Goal: Download file/media

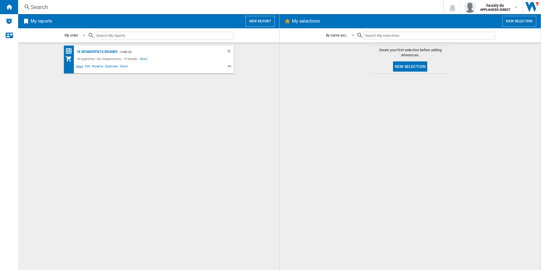
click at [81, 65] on span "Open" at bounding box center [79, 67] width 9 height 7
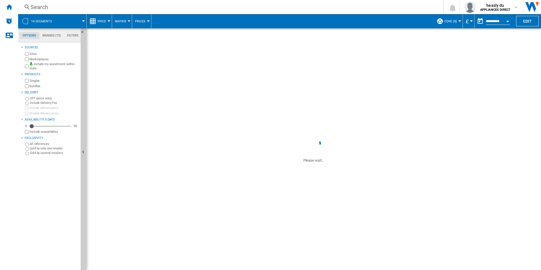
click at [500, 63] on span at bounding box center [313, 81] width 455 height 107
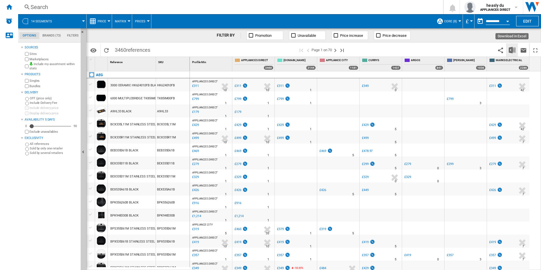
click at [510, 49] on img "Download in Excel" at bounding box center [512, 50] width 7 height 7
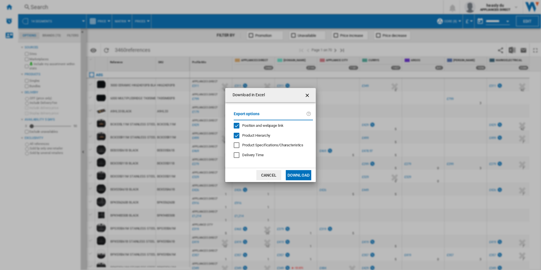
click at [297, 179] on button "Download" at bounding box center [298, 175] width 25 height 10
